Goal: Information Seeking & Learning: Learn about a topic

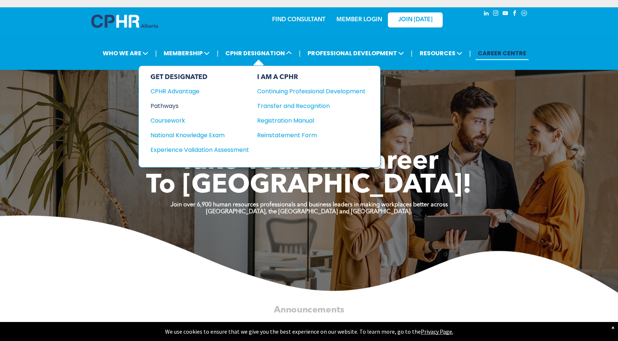
click at [174, 102] on div "Pathways" at bounding box center [195, 105] width 89 height 9
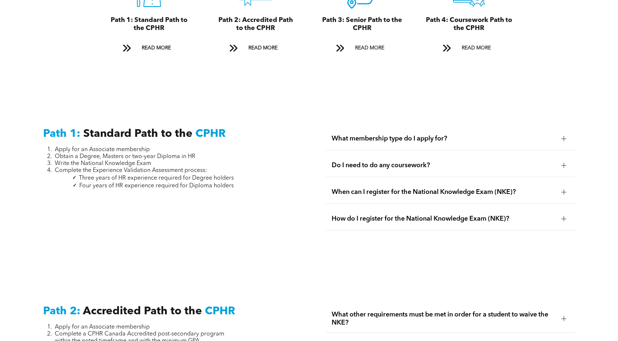
scroll to position [937, 0]
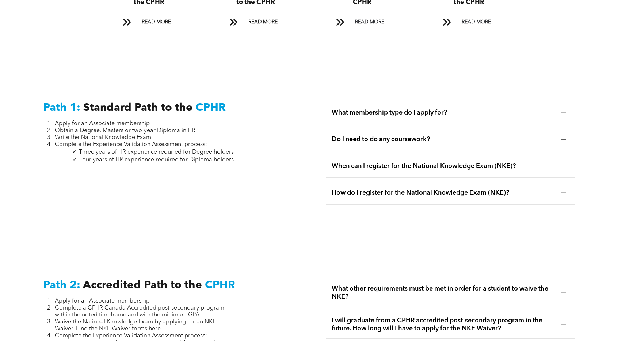
click at [411, 115] on div "What membership type do I apply for?" at bounding box center [451, 112] width 250 height 23
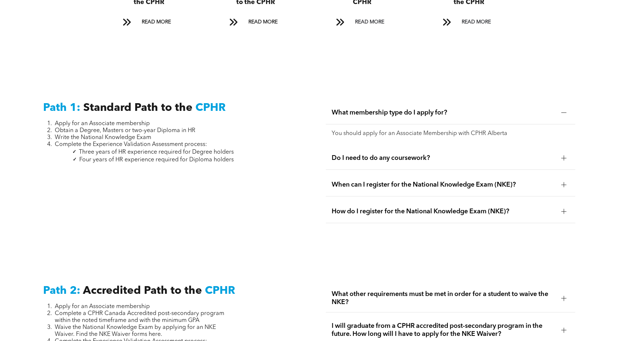
click at [394, 156] on span "Do I need to do any coursework?" at bounding box center [444, 158] width 224 height 8
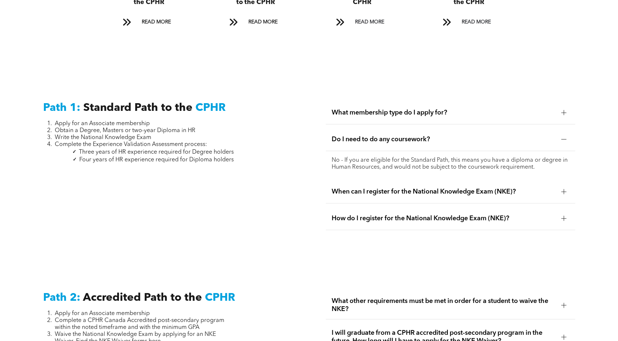
click at [377, 187] on span "When can I register for the National Knowledge Exam (NKE)?" at bounding box center [444, 191] width 224 height 8
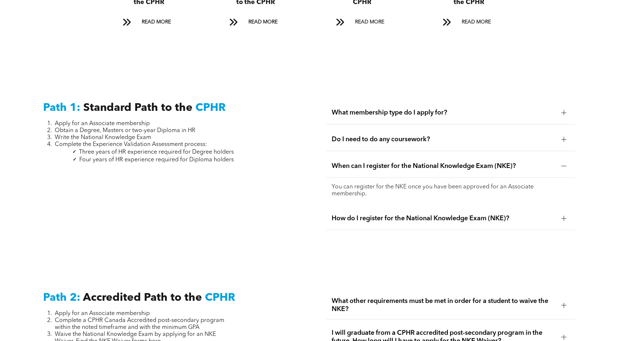
click at [371, 214] on span "How do I register for the National Knowledge Exam (NKE)?" at bounding box center [444, 218] width 224 height 8
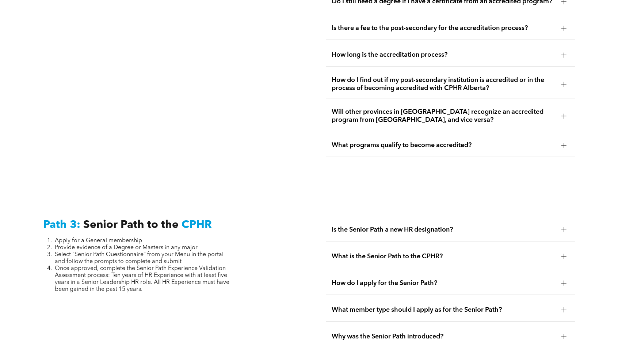
scroll to position [1678, 0]
click at [363, 218] on div "Is the Senior Path a new HR designation?" at bounding box center [451, 229] width 250 height 23
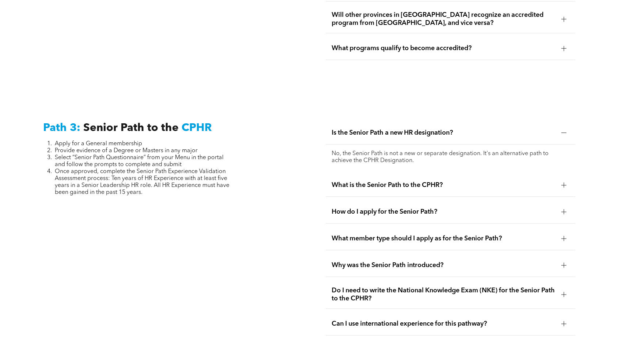
scroll to position [1823, 0]
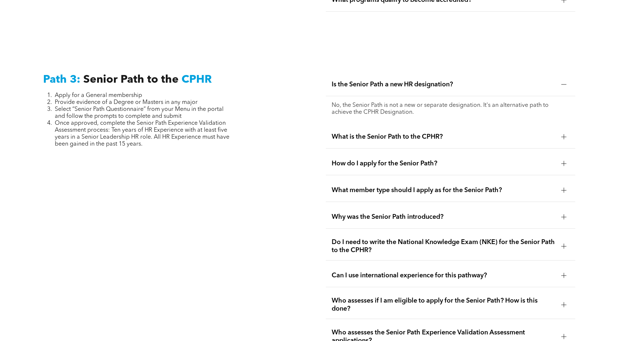
click at [386, 274] on div "Can I use international experience for this pathway?" at bounding box center [451, 275] width 250 height 23
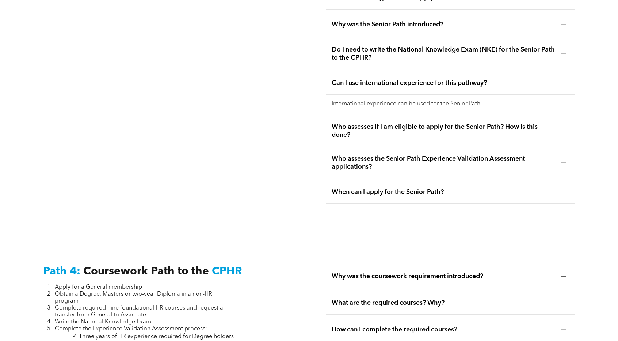
scroll to position [2043, 0]
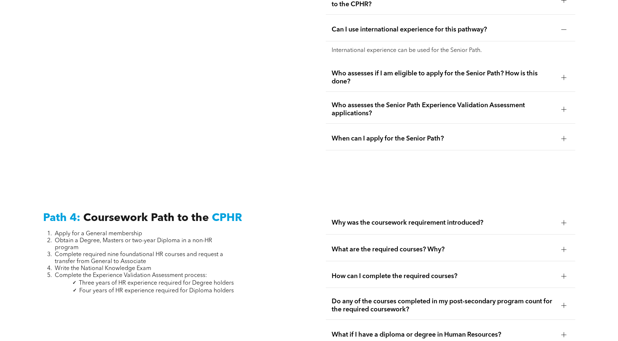
click at [417, 211] on div "Why was the coursework requirement introduced?" at bounding box center [451, 222] width 250 height 23
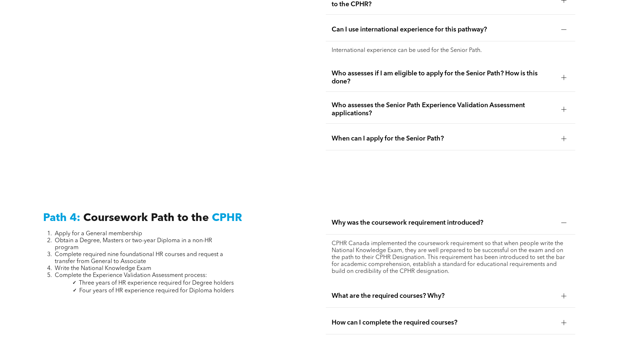
click at [391, 292] on span "What are the required courses? Why?" at bounding box center [444, 296] width 224 height 8
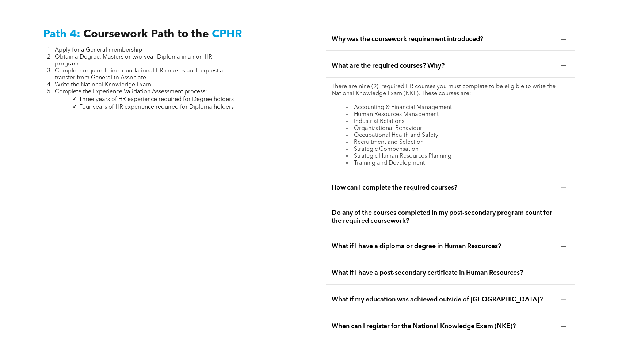
scroll to position [2235, 0]
